Goal: Transaction & Acquisition: Purchase product/service

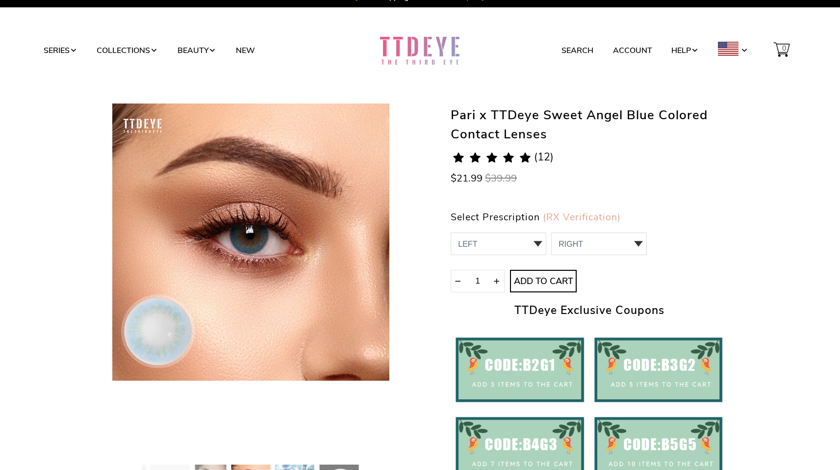
scroll to position [13, 0]
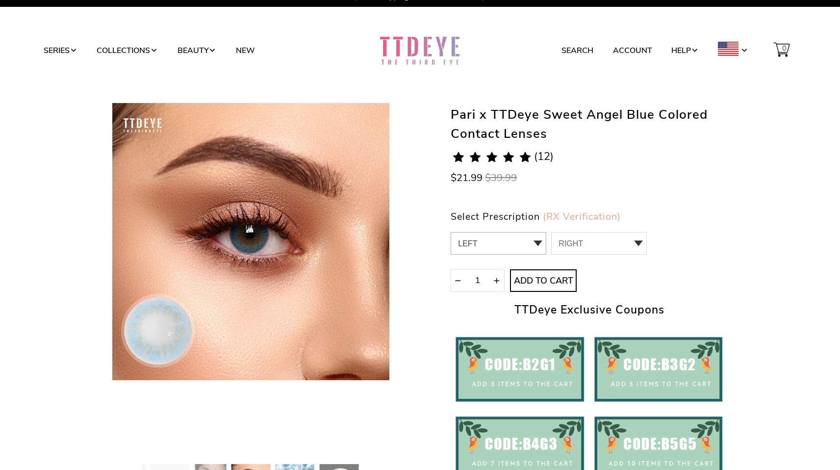
click at [494, 251] on select "LEFT 0.00 / Plano,-4.75,-5.00,-6.50,-7.00,-7.50 0 0.00 / Plano 1 -4.75 2 -5.00 …" at bounding box center [499, 243] width 96 height 23
click at [604, 237] on select "RIGHT 0 0.00 / Plano 1 -4.75 2 -5.00 3 -6.50 4 -7.00 5 -7.50" at bounding box center [599, 243] width 96 height 23
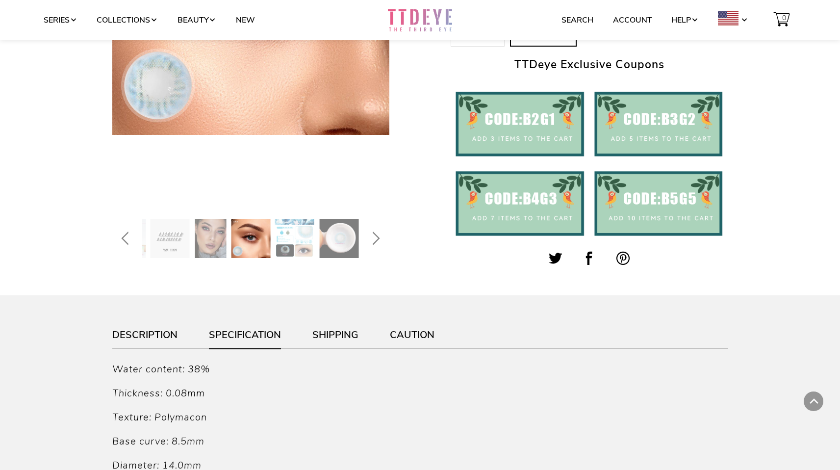
scroll to position [0, 0]
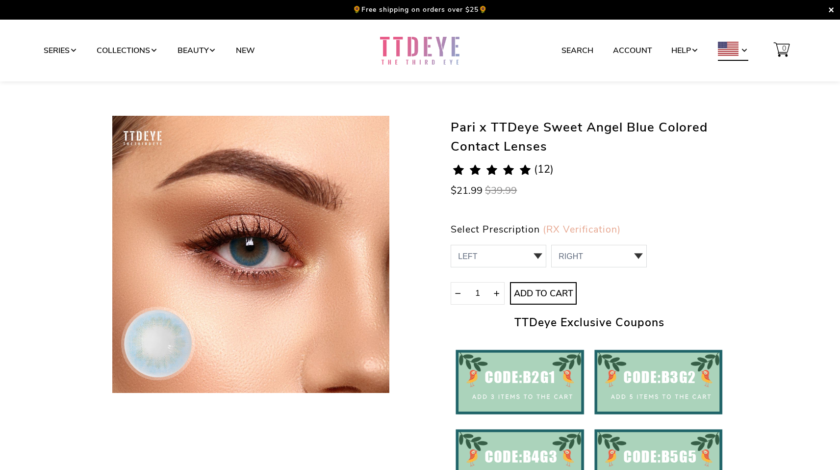
click at [744, 51] on span at bounding box center [745, 51] width 8 height 8
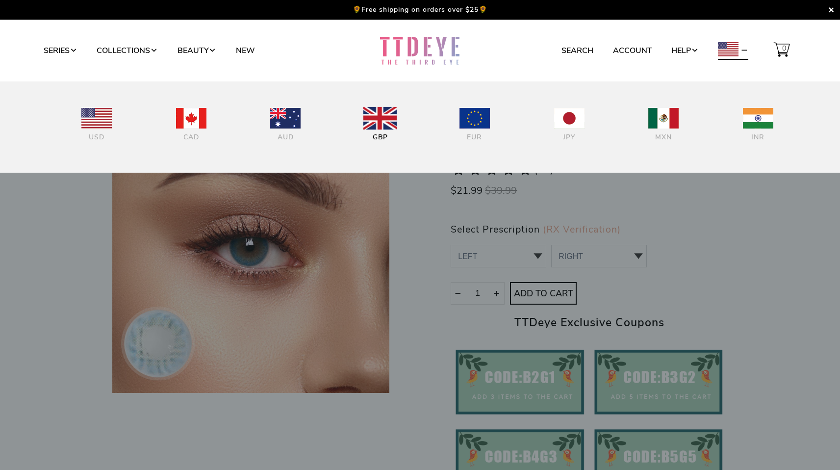
click at [377, 116] on img at bounding box center [379, 118] width 33 height 23
click at [377, 117] on img at bounding box center [379, 118] width 33 height 23
click at [0, 305] on div at bounding box center [420, 235] width 840 height 470
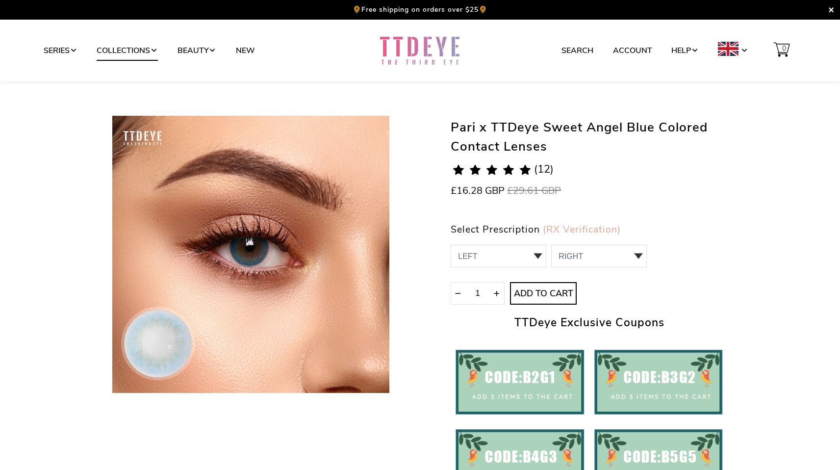
click at [129, 51] on link "Collections" at bounding box center [127, 50] width 61 height 19
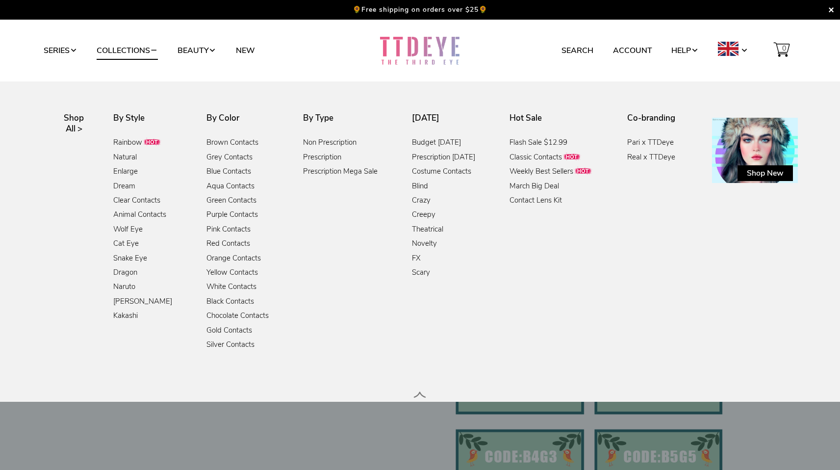
click at [129, 51] on link "Collections" at bounding box center [127, 50] width 61 height 19
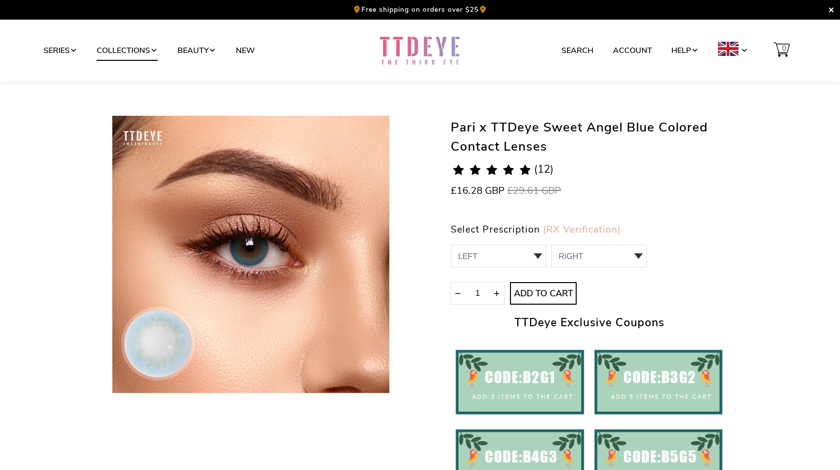
click at [129, 51] on link "Collections" at bounding box center [127, 50] width 61 height 19
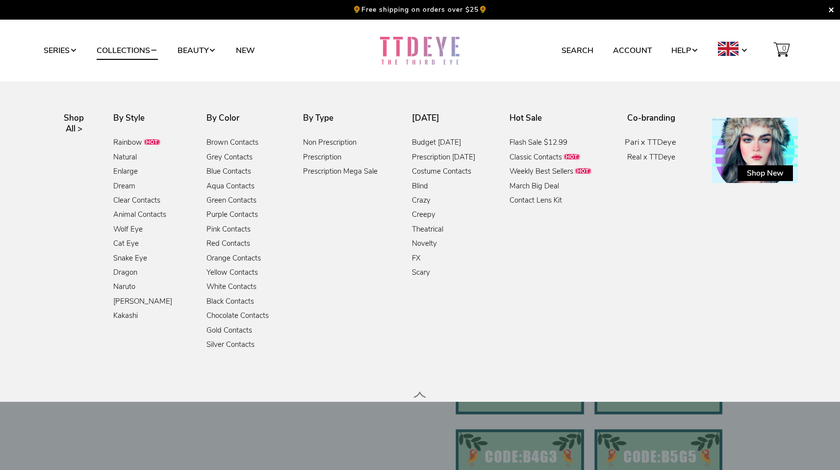
click at [652, 147] on link "Pari x TTDeye" at bounding box center [650, 142] width 51 height 13
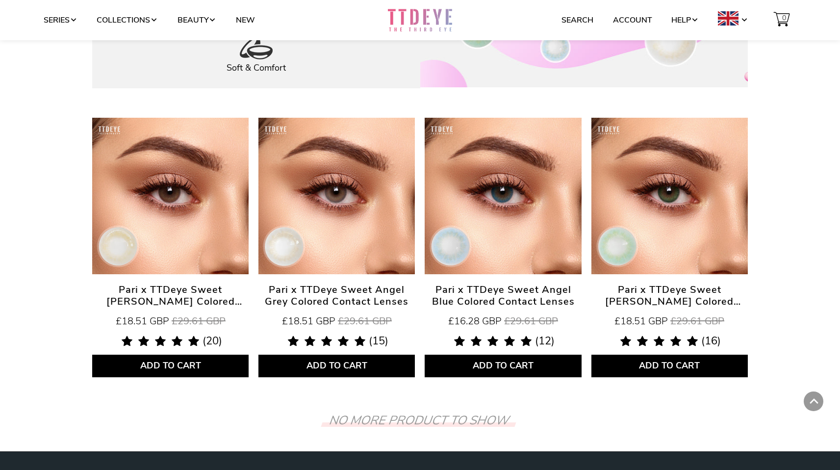
scroll to position [344, 0]
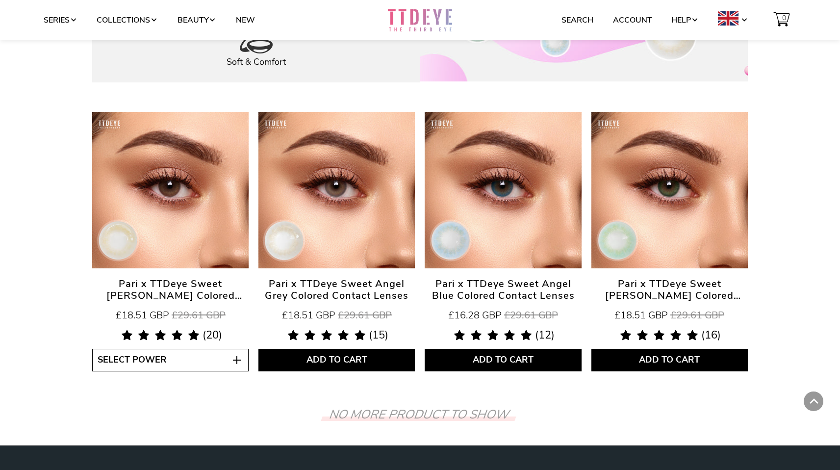
click at [172, 355] on button "Select Power" at bounding box center [170, 360] width 156 height 23
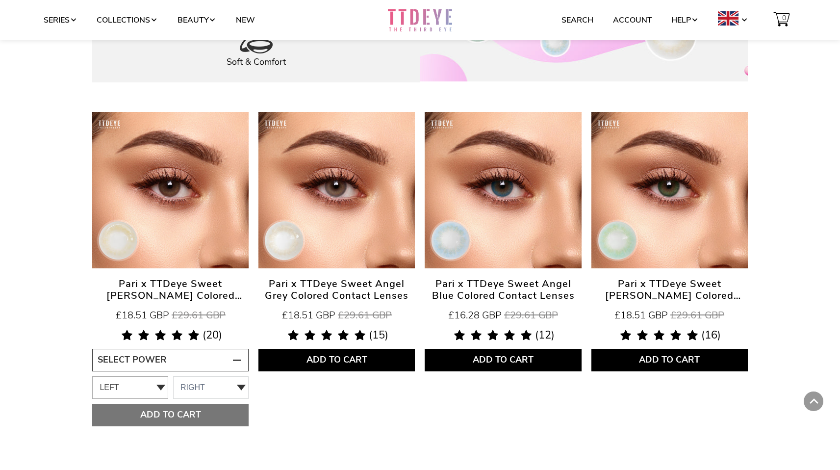
click at [134, 387] on select "LEFT -1.25" at bounding box center [130, 387] width 76 height 23
click at [194, 391] on select "RIGHT -1.25" at bounding box center [211, 387] width 76 height 23
click at [303, 363] on span "Select Power" at bounding box center [298, 360] width 69 height 12
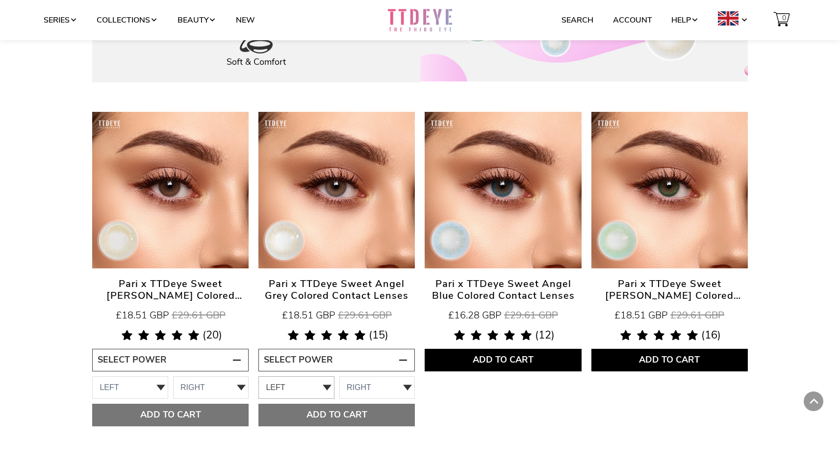
click at [293, 389] on select "LEFT sold out" at bounding box center [296, 387] width 76 height 23
click at [370, 389] on select "RIGHT sold out" at bounding box center [377, 387] width 76 height 23
click at [506, 358] on button "Select Power" at bounding box center [503, 360] width 156 height 23
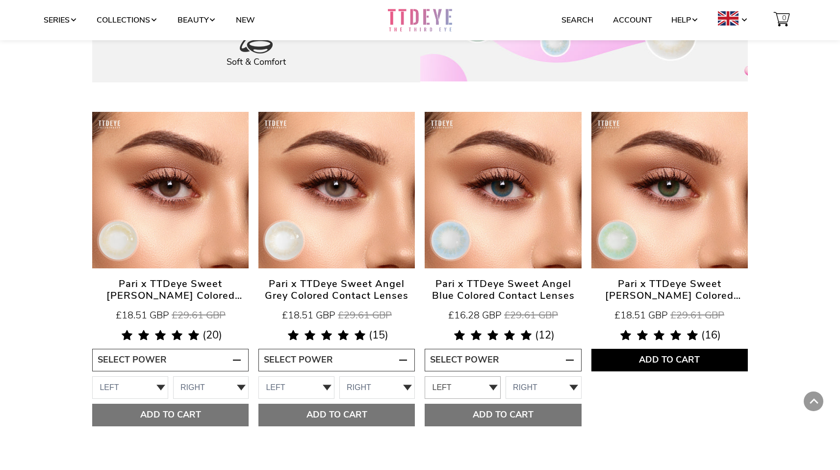
click at [464, 387] on select "LEFT 0.00 -4.75 -5.00 -6.50 -7.00 -7.50" at bounding box center [463, 387] width 76 height 23
click at [551, 389] on select "RIGHT 0.00 -4.75 -5.00 -6.50 -7.00 -7.50" at bounding box center [544, 387] width 76 height 23
